Goal: Task Accomplishment & Management: Complete application form

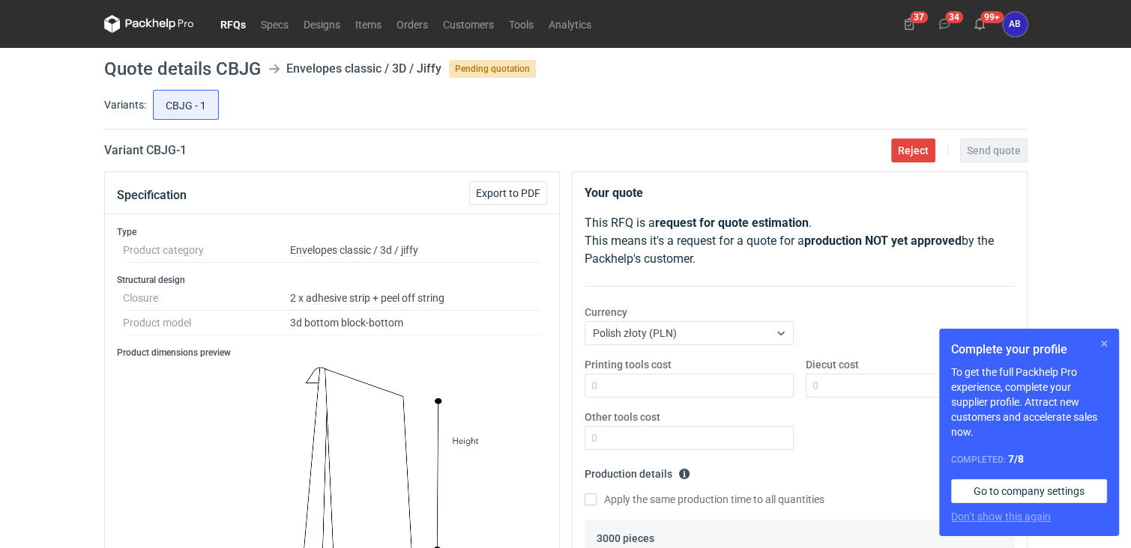
click at [1106, 345] on button "button" at bounding box center [1104, 344] width 18 height 18
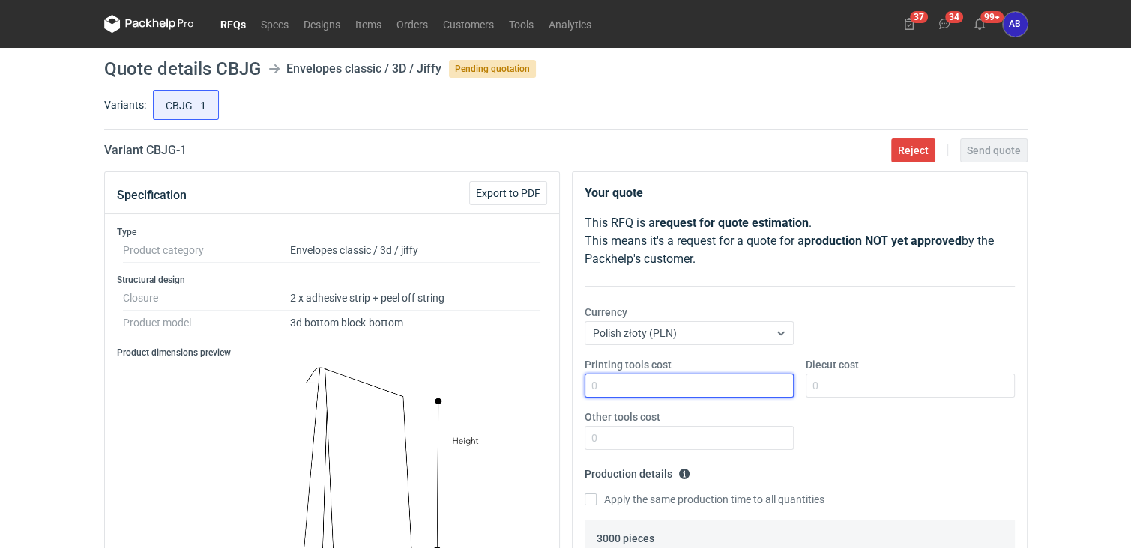
click at [662, 384] on input "Printing tools cost" at bounding box center [688, 386] width 209 height 24
type input "0"
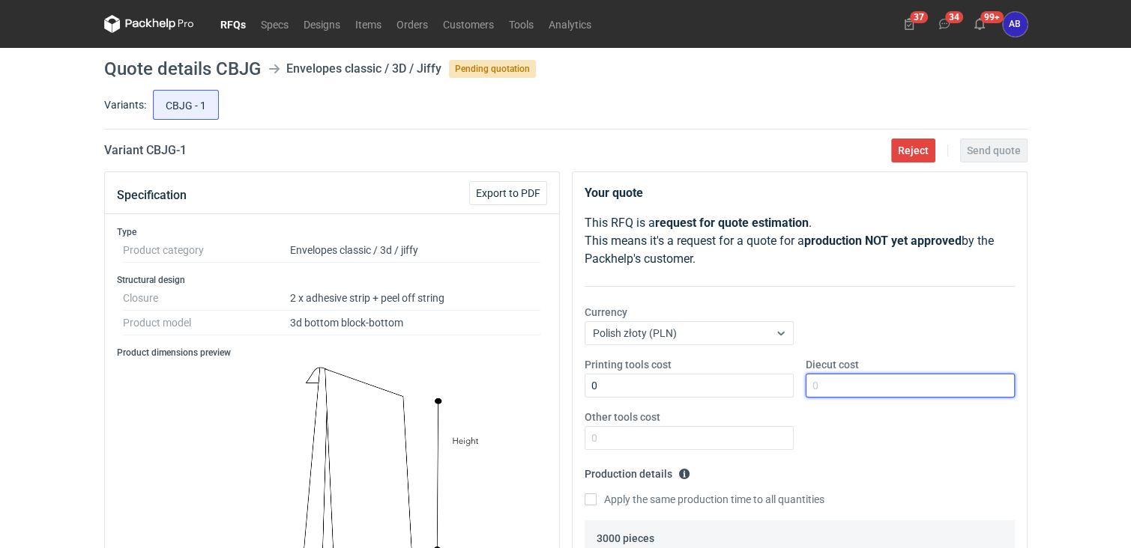
click at [871, 389] on input "Diecut cost" at bounding box center [909, 386] width 209 height 24
type input "0"
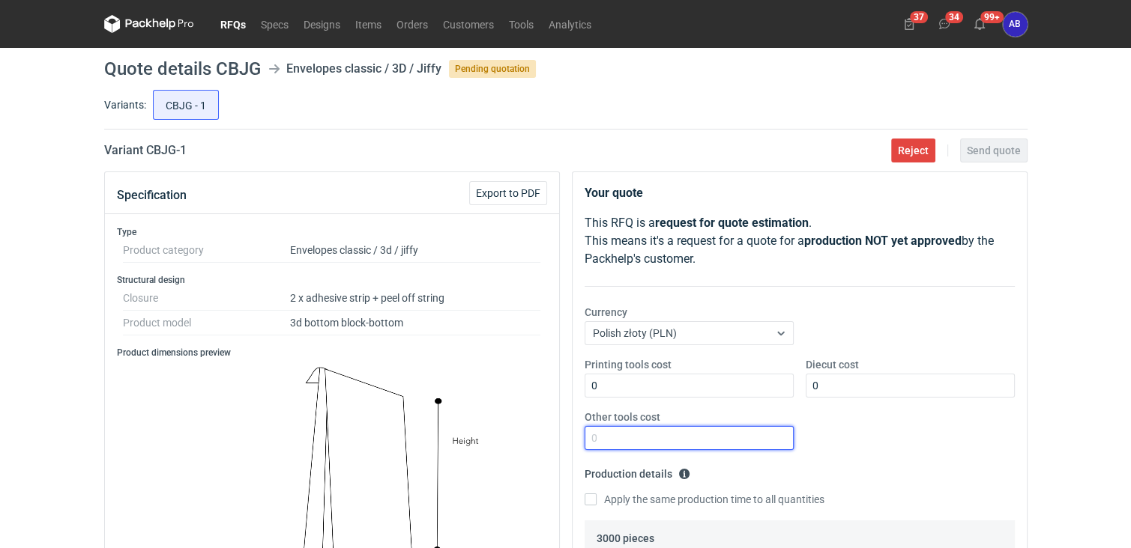
click at [723, 440] on input "Other tools cost" at bounding box center [688, 438] width 209 height 24
type input "0"
click at [1078, 248] on div "RFQs Specs Designs Items Orders Customers Tools Analytics 37 34 99+ AB [PERSON_…" at bounding box center [565, 274] width 1131 height 548
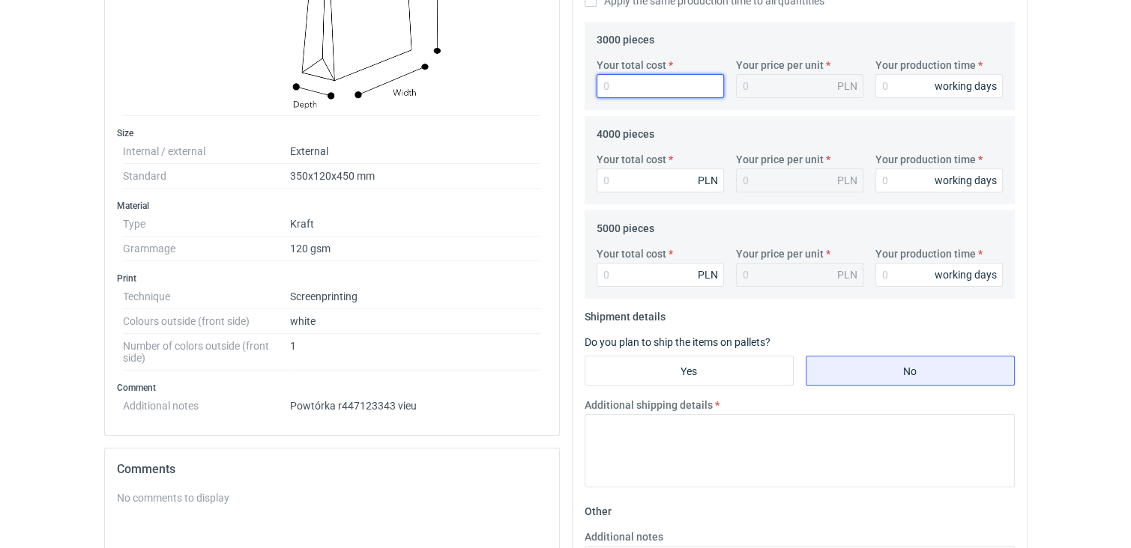
click at [620, 90] on input "Your total cost" at bounding box center [659, 86] width 127 height 24
type input "53"
type input "0.02"
type input "531"
type input "0.18"
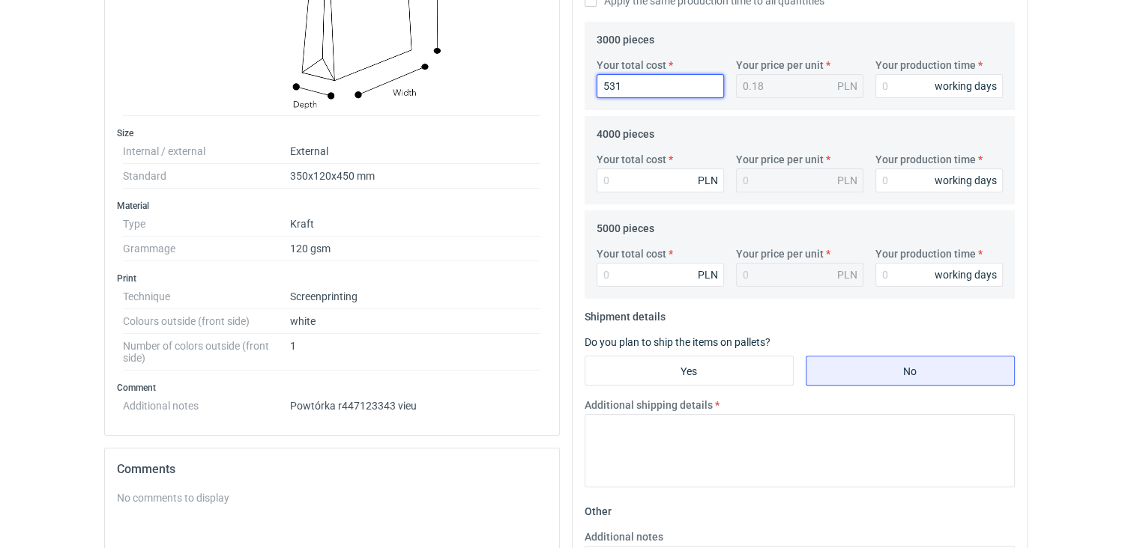
type input "5310"
type input "1.77"
type input "5310"
click at [889, 83] on input "Your production time" at bounding box center [938, 86] width 127 height 24
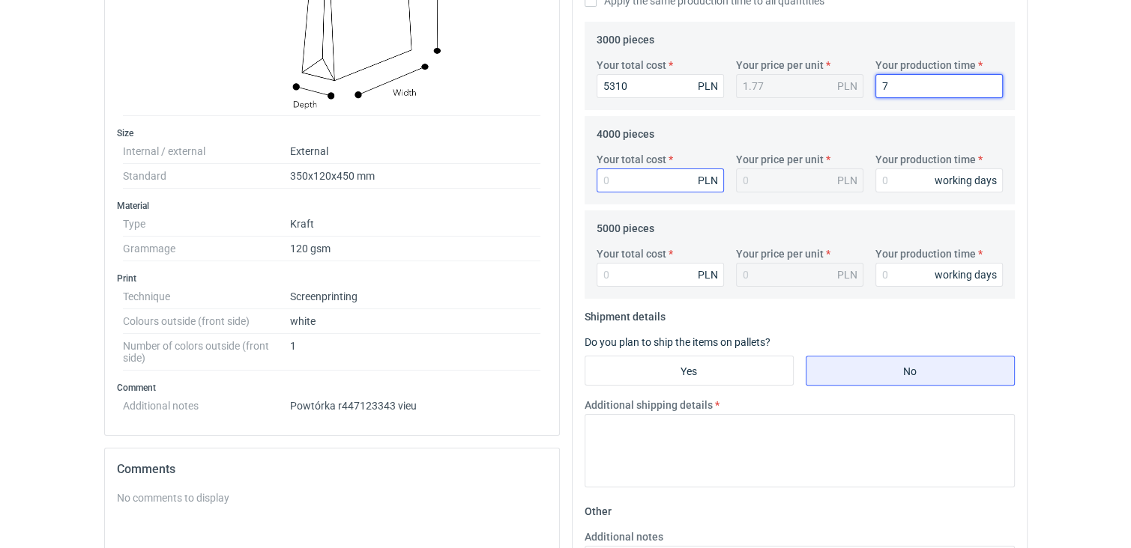
type input "7"
click at [674, 175] on input "Your total cost" at bounding box center [659, 181] width 127 height 24
type input "6800"
type input "1.7"
type input "6800"
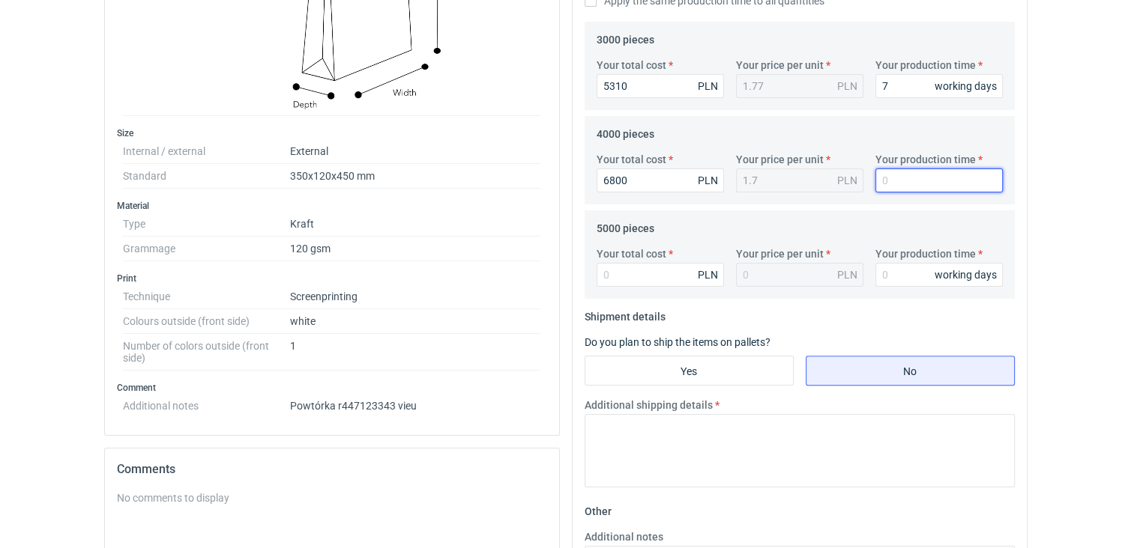
click at [915, 181] on input "Your production time" at bounding box center [938, 181] width 127 height 24
type input "7"
click at [643, 271] on input "Your total cost" at bounding box center [659, 275] width 127 height 24
type input "8400"
type input "1.68"
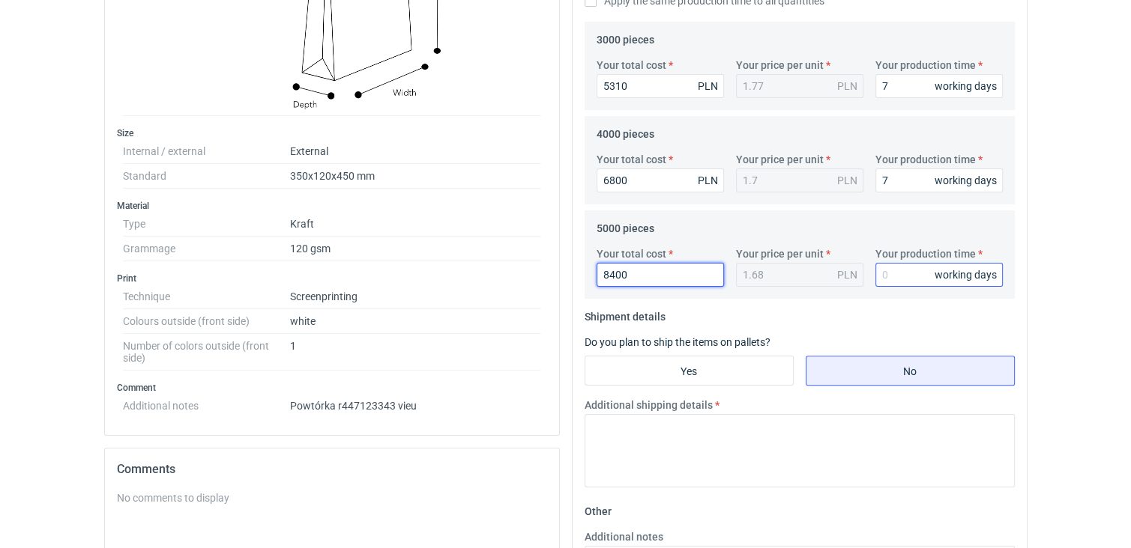
type input "8400"
click at [887, 276] on input "Your production time" at bounding box center [938, 275] width 127 height 24
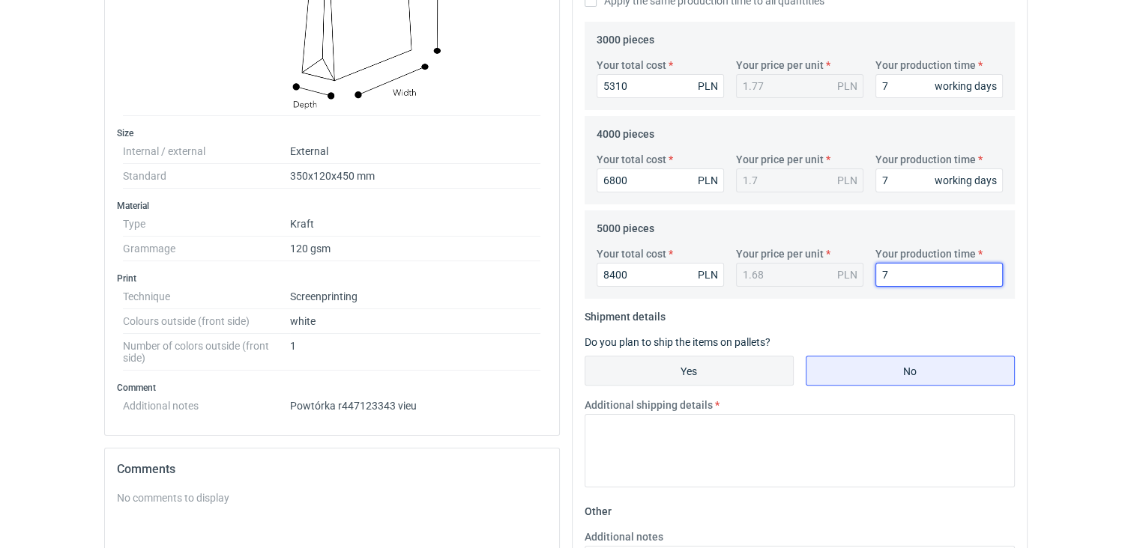
type input "7"
click at [691, 369] on input "Yes" at bounding box center [689, 371] width 208 height 28
radio input "true"
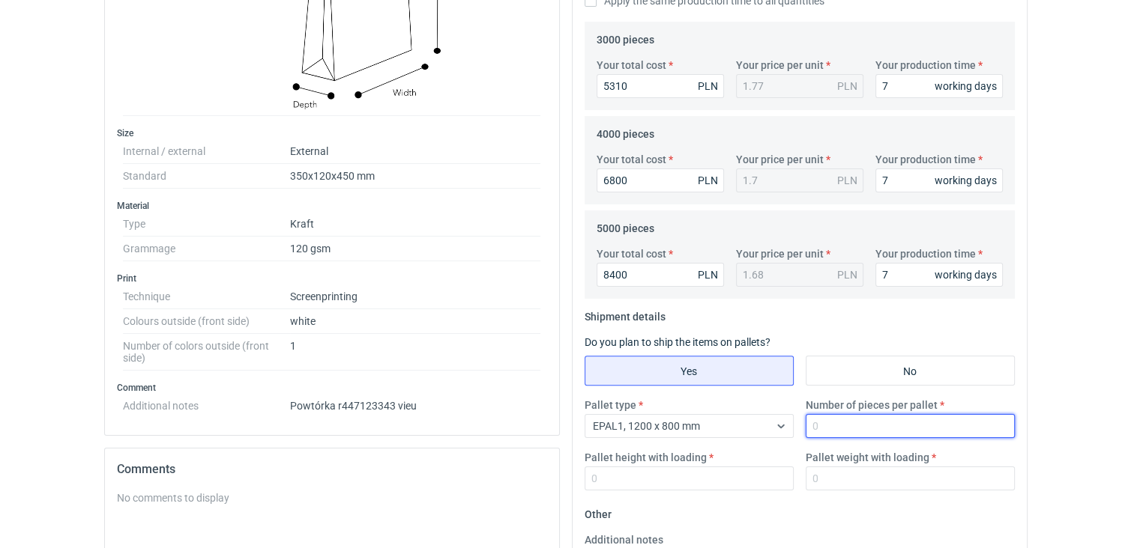
click at [820, 423] on input "Number of pieces per pallet" at bounding box center [909, 426] width 209 height 24
type input "2400"
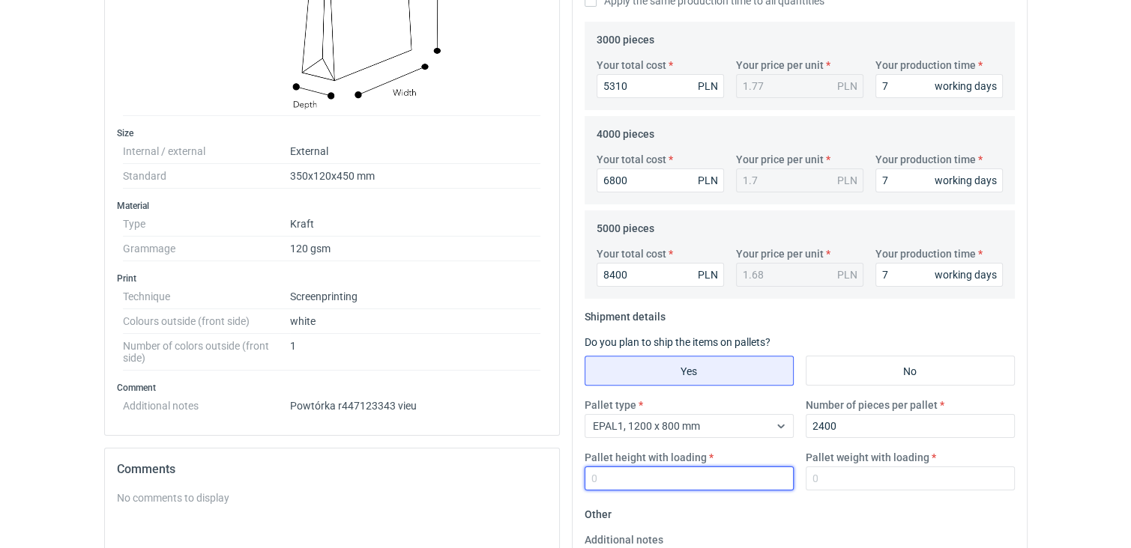
click at [671, 479] on input "Pallet height with loading" at bounding box center [688, 479] width 209 height 24
type input "120"
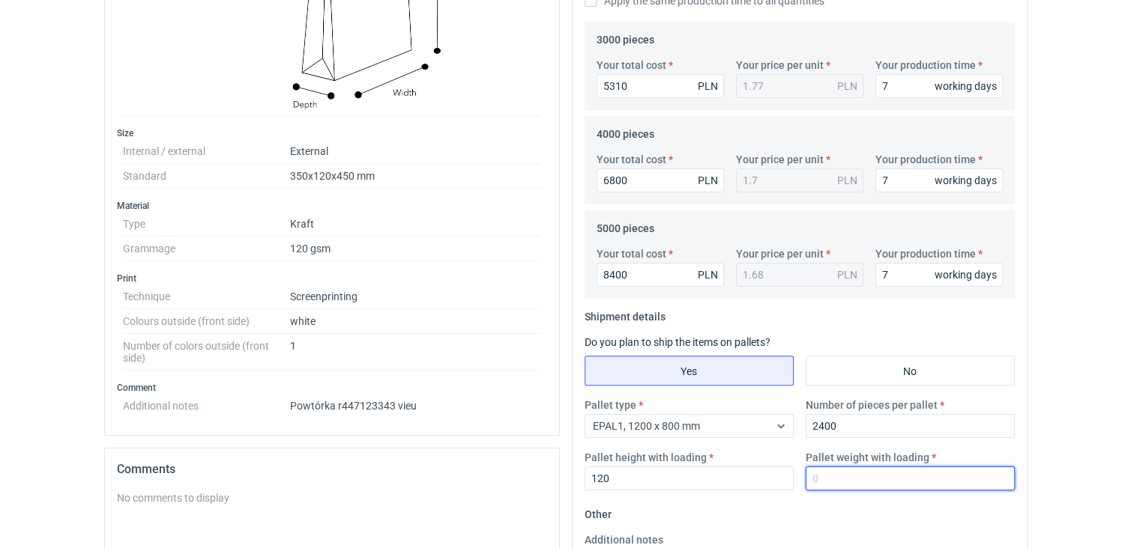
click at [820, 482] on input "Pallet weight with loading" at bounding box center [909, 479] width 209 height 24
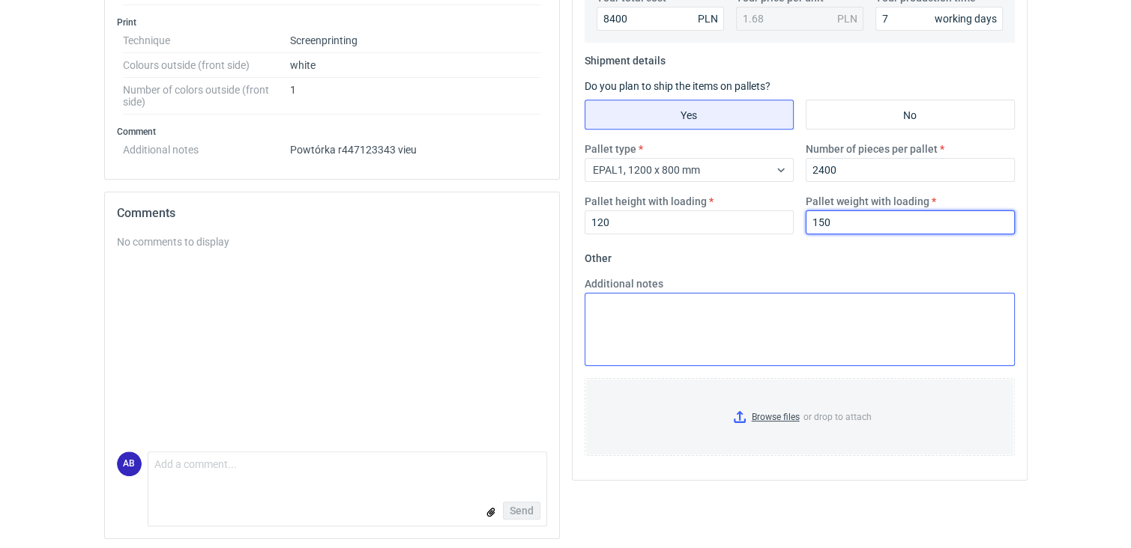
type input "150"
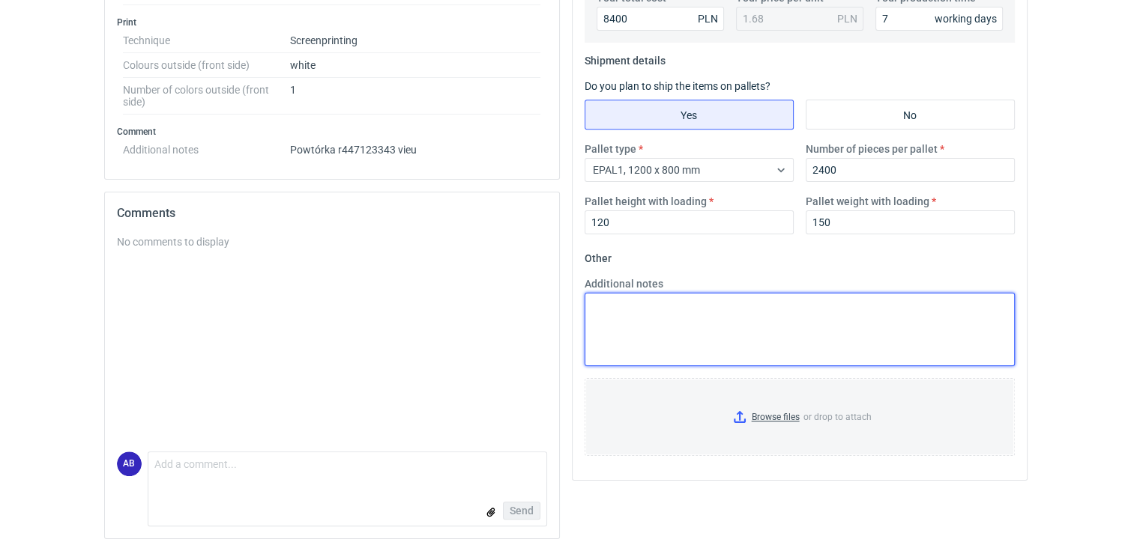
click at [643, 314] on textarea "Additional notes" at bounding box center [799, 329] width 430 height 73
paste textarea "8000 sztuk cena netto:1500,00 /1000 sztuk"
click at [745, 303] on textarea "Jeśli zamówienie będzie dla 8 tys 8000 sztuk cena netto:1500,00 /1000 sztuk" at bounding box center [799, 329] width 430 height 73
click at [779, 305] on textarea "Jeśli zamówienie będzie dla 8000 sztuk cena netto:1500,00 /1000 sztuk" at bounding box center [799, 329] width 430 height 73
click at [680, 321] on textarea "Jeśli zamówienie będzie dla 8000 sztuk do jutra -Druk Flexo cena netto:1500,00 …" at bounding box center [799, 329] width 430 height 73
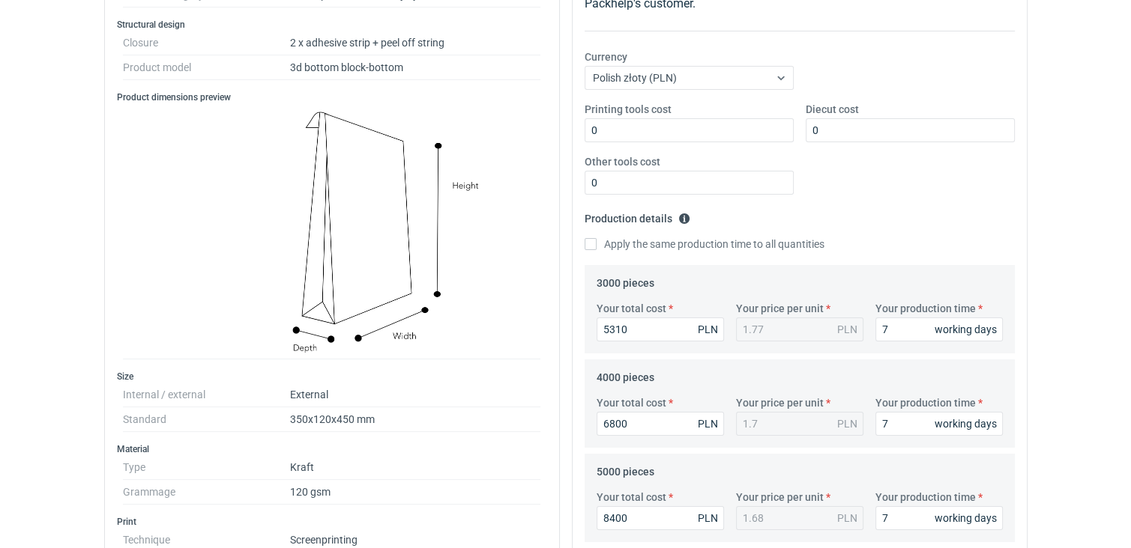
scroll to position [0, 0]
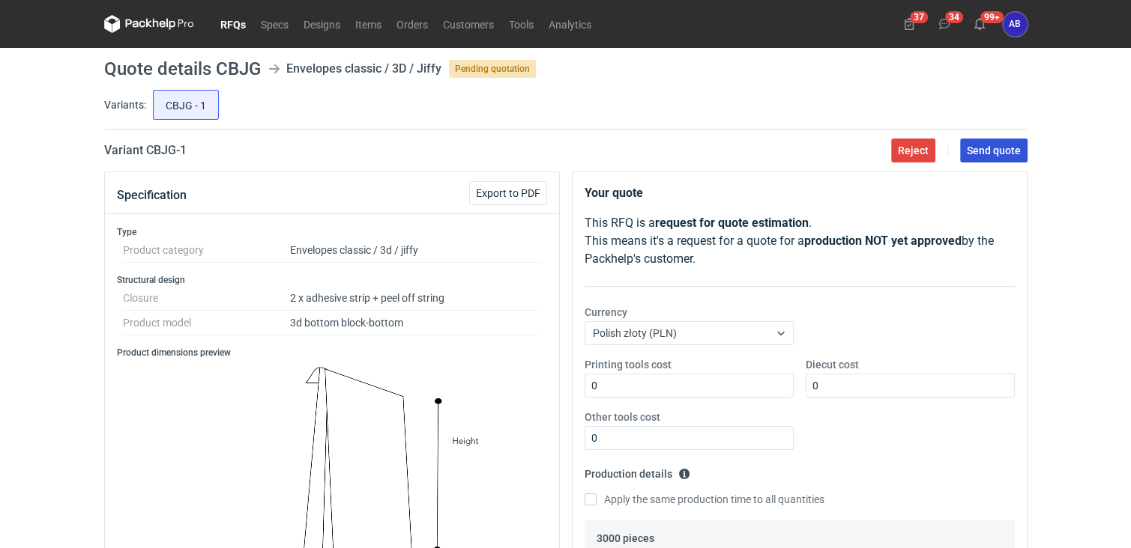
type textarea "Jeśli zamówienie będzie dla 8000 sztuk do jutra -Druk Flexo cena netto:1500,00 …"
click at [997, 148] on span "Send quote" at bounding box center [993, 150] width 54 height 10
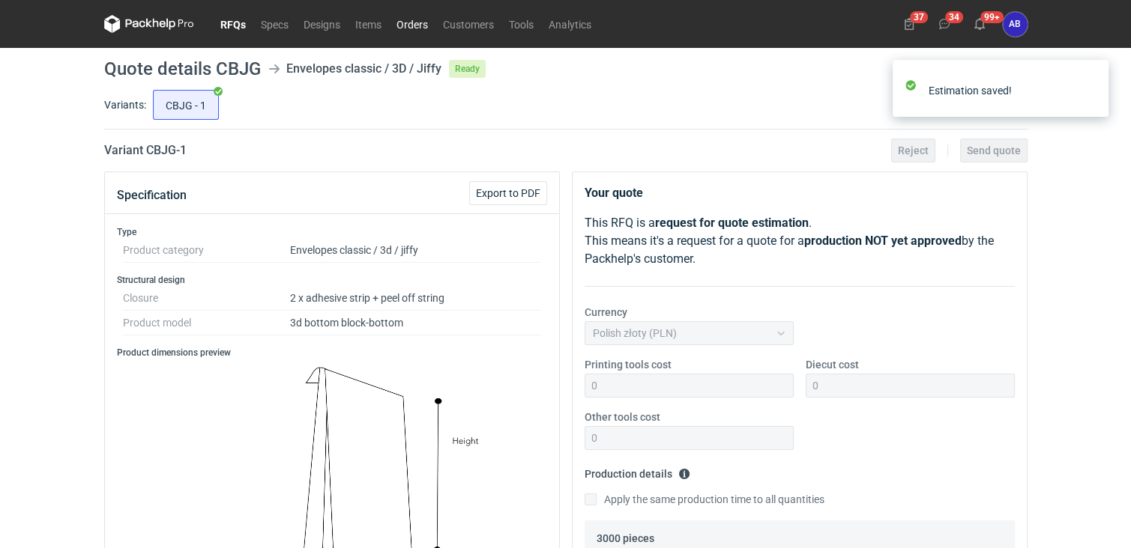
click at [417, 20] on link "Orders" at bounding box center [412, 24] width 46 height 18
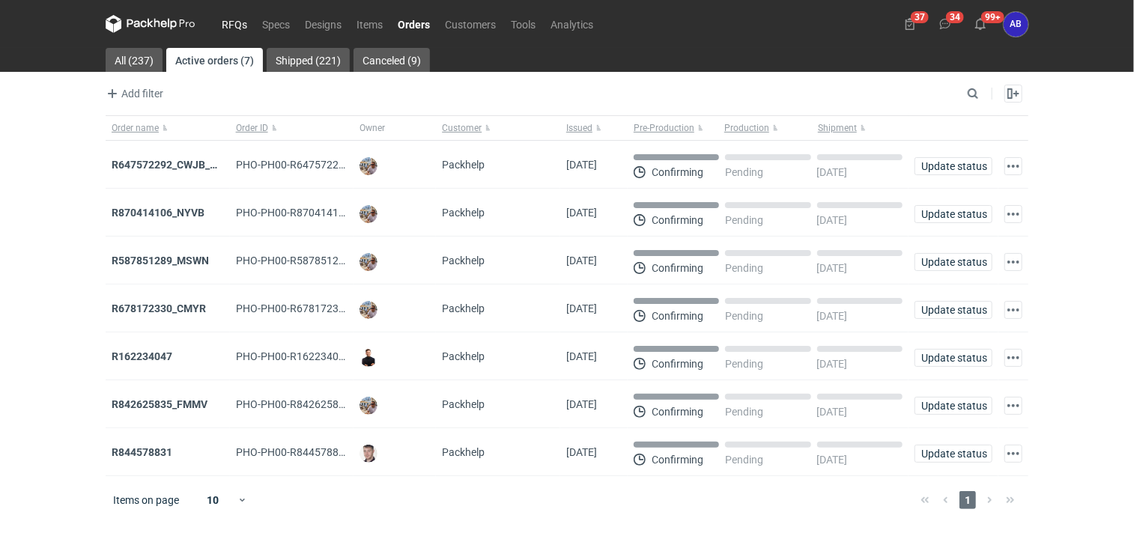
click at [238, 23] on link "RFQs" at bounding box center [234, 24] width 40 height 18
